Goal: Transaction & Acquisition: Download file/media

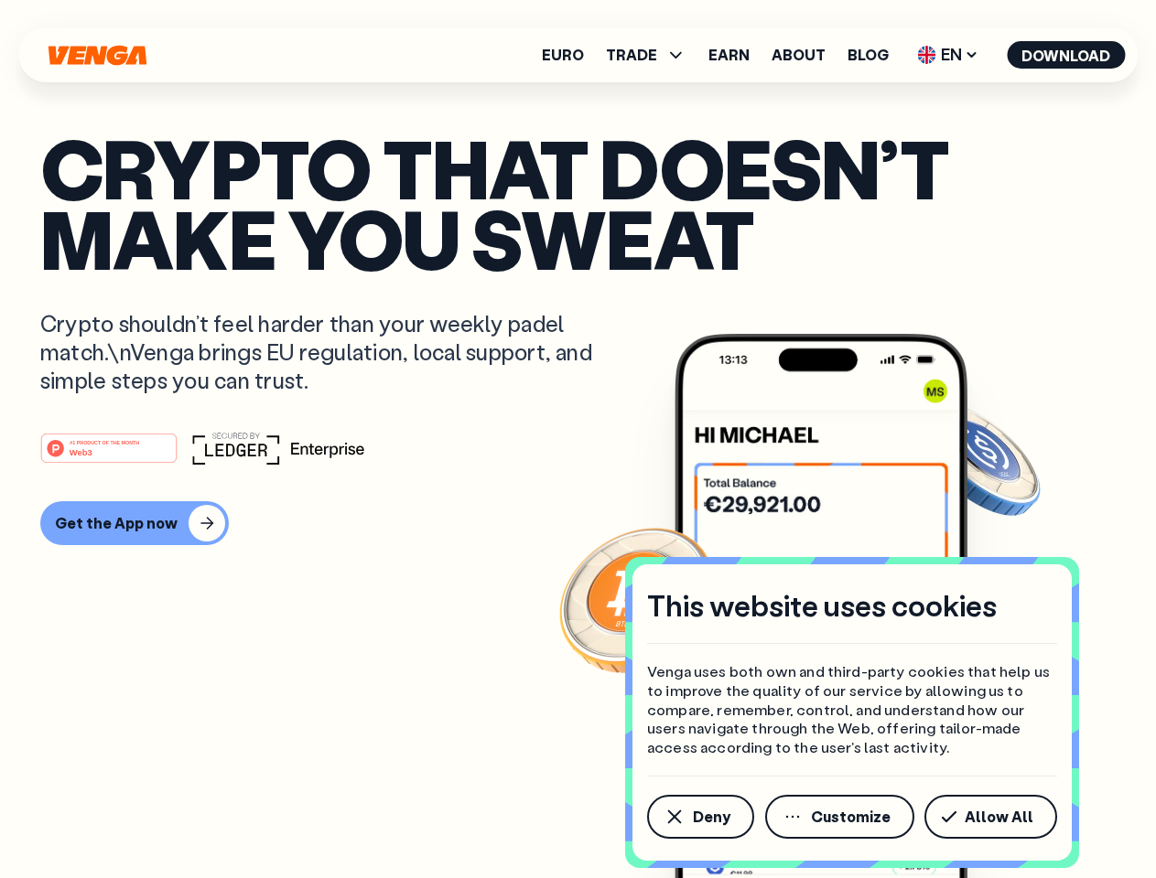
click at [577, 439] on div "#1 PRODUCT OF THE MONTH Web3" at bounding box center [577, 448] width 1075 height 33
click at [699, 817] on span "Deny" at bounding box center [712, 817] width 38 height 15
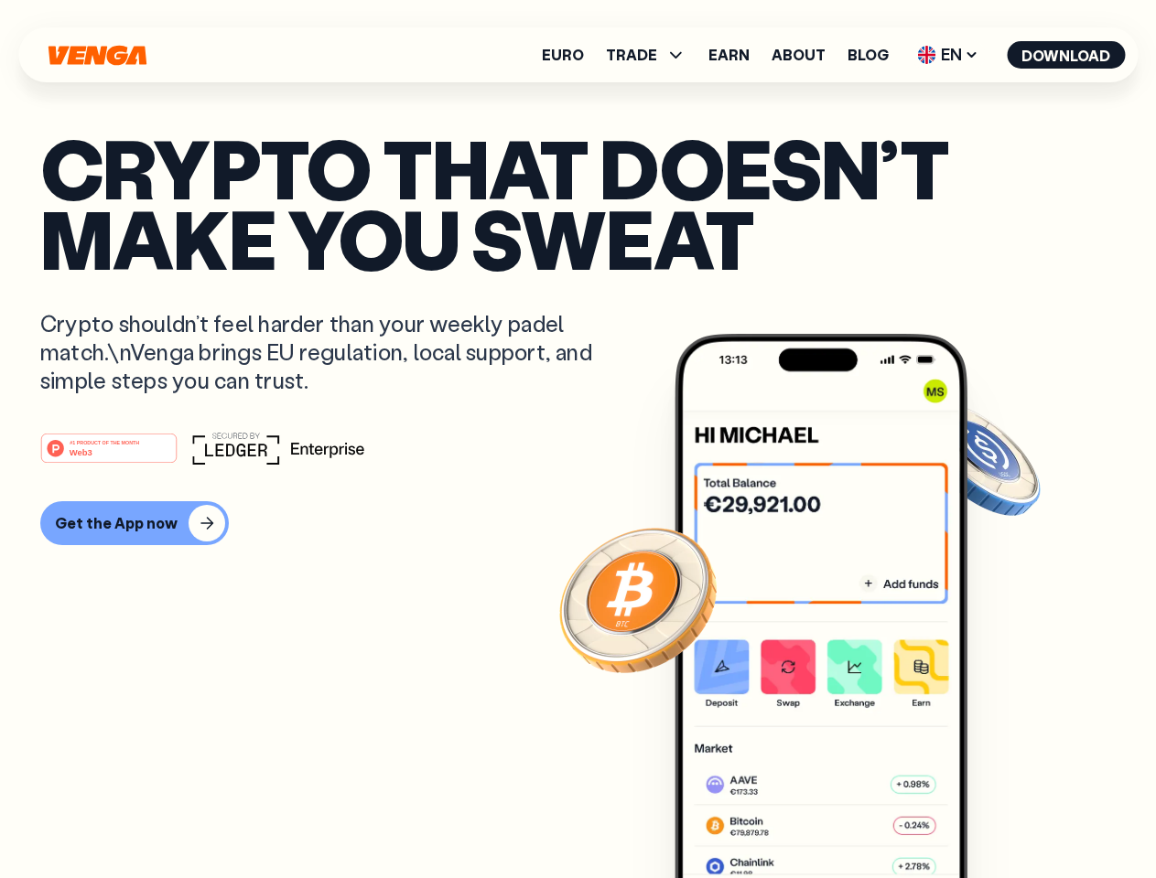
click at [841, 817] on img at bounding box center [820, 640] width 293 height 613
click at [994, 817] on article "Crypto that doesn’t make you sweat Crypto shouldn’t feel harder than your weekl…" at bounding box center [577, 476] width 1075 height 686
click at [651, 55] on span "TRADE" at bounding box center [631, 55] width 51 height 15
click at [948, 55] on span "EN" at bounding box center [947, 54] width 74 height 29
click at [1066, 55] on button "Download" at bounding box center [1065, 54] width 118 height 27
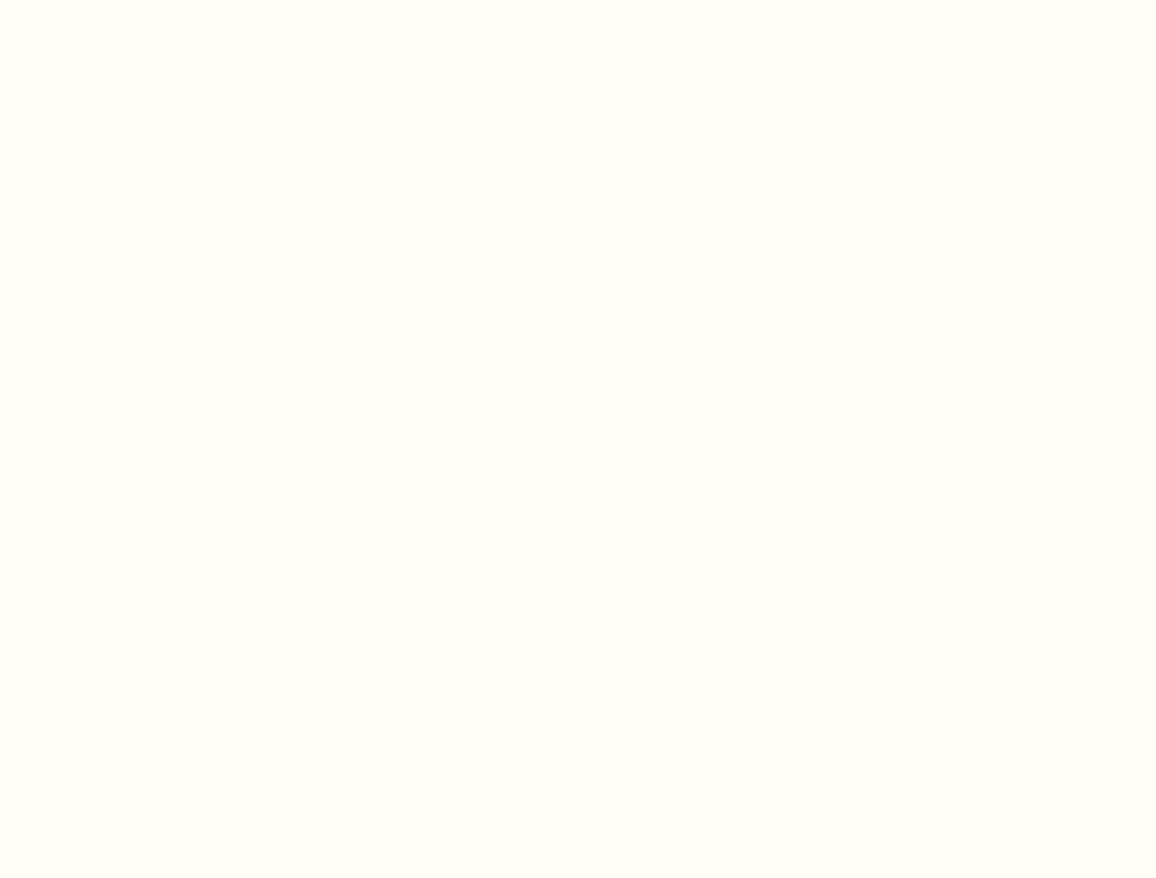
click at [577, 0] on html "This website uses cookies Venga uses both own and third-party cookies that help…" at bounding box center [578, 0] width 1156 height 0
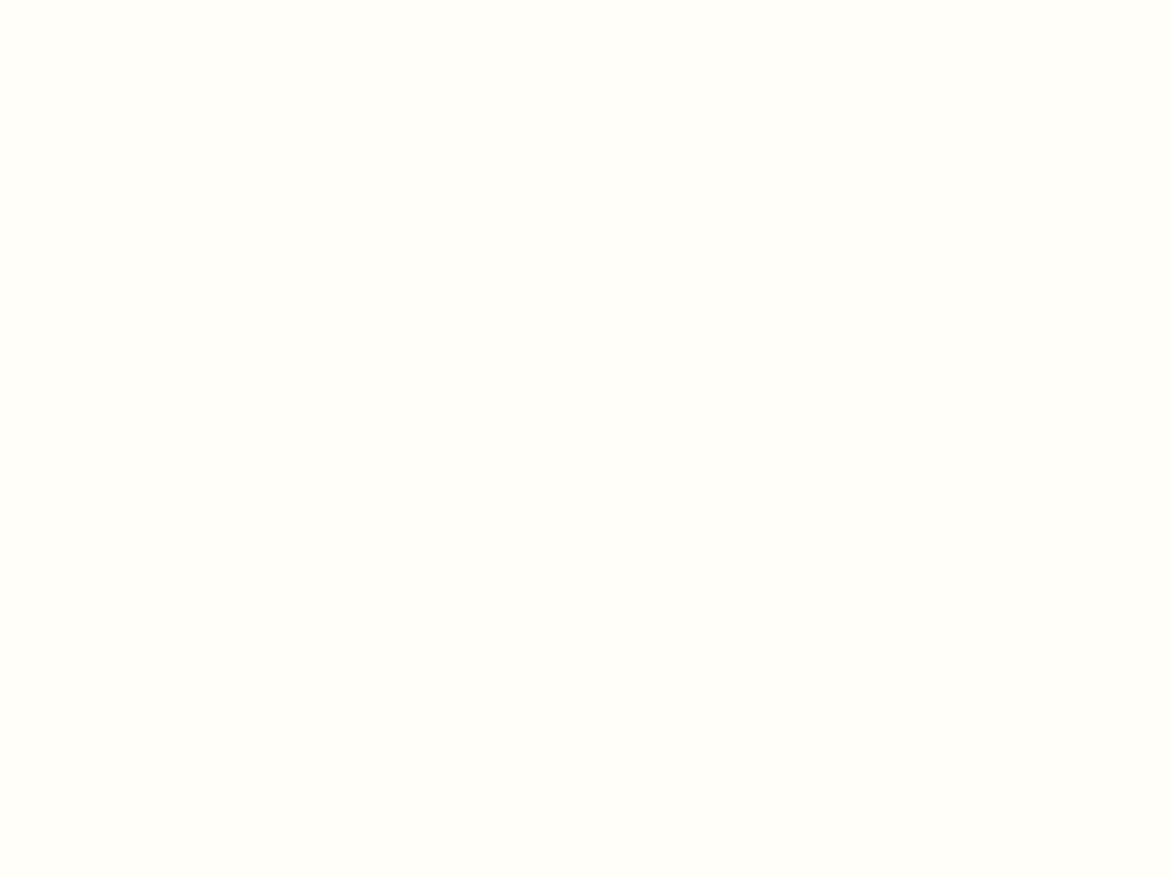
click at [132, 0] on html "This website uses cookies Venga uses both own and third-party cookies that help…" at bounding box center [585, 0] width 1171 height 0
click at [112, 0] on html "This website uses cookies Venga uses both own and third-party cookies that help…" at bounding box center [585, 0] width 1171 height 0
